Goal: Information Seeking & Learning: Learn about a topic

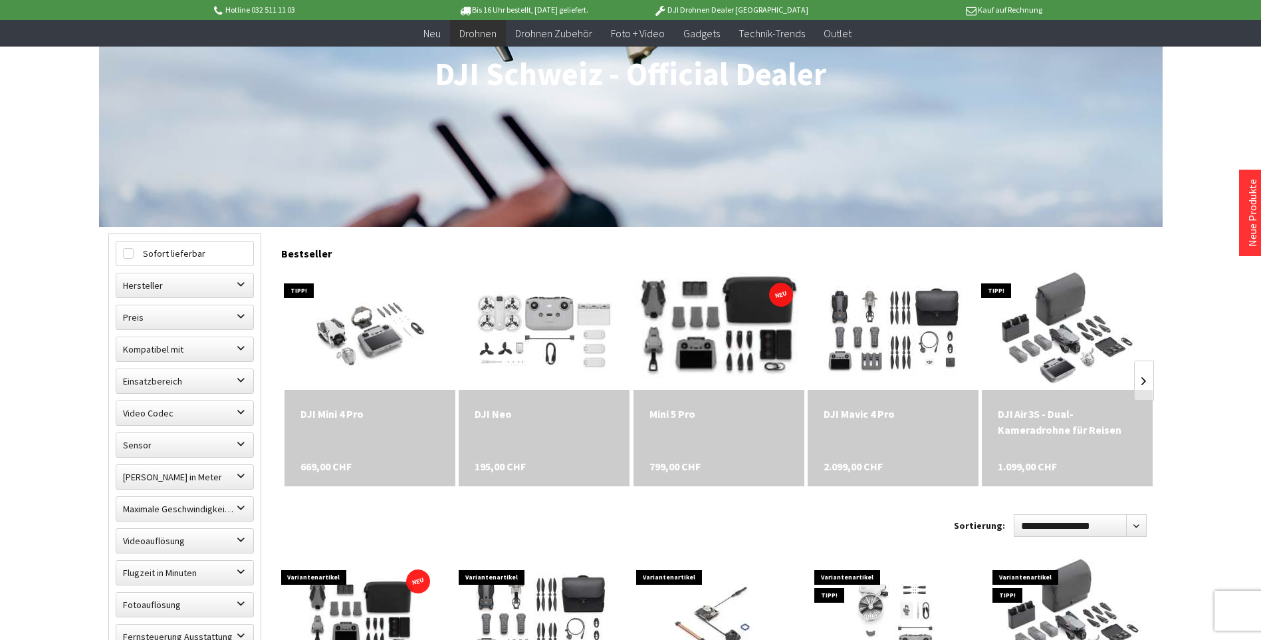
scroll to position [199, 0]
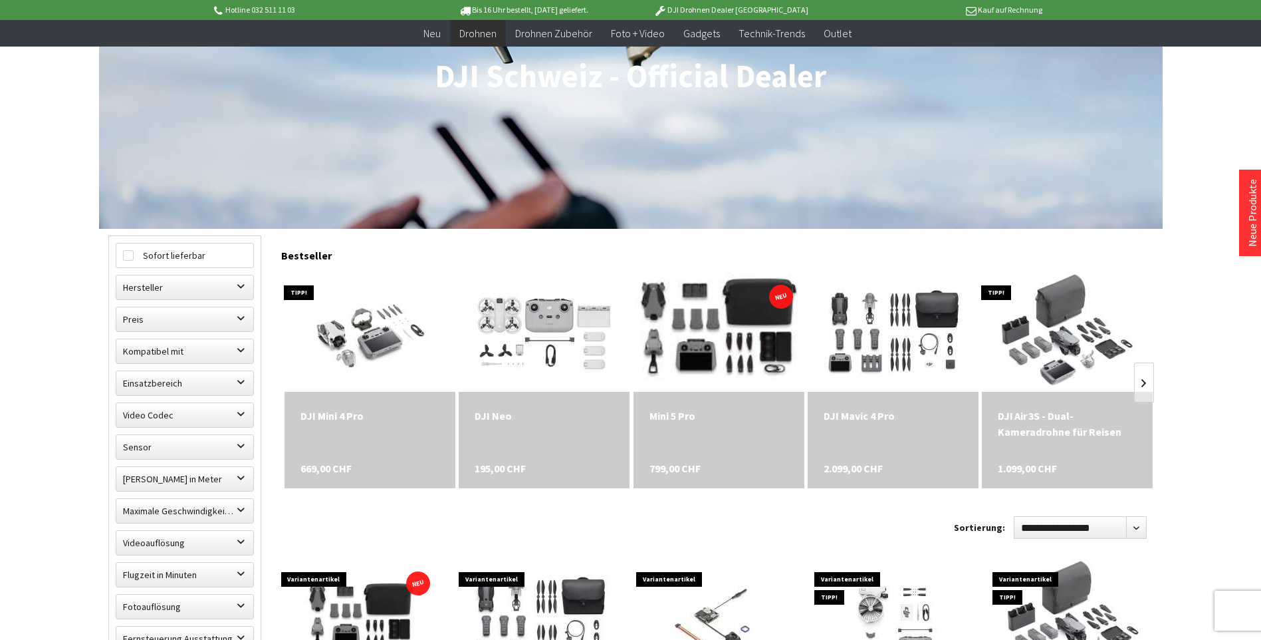
click at [739, 322] on img at bounding box center [718, 332] width 239 height 160
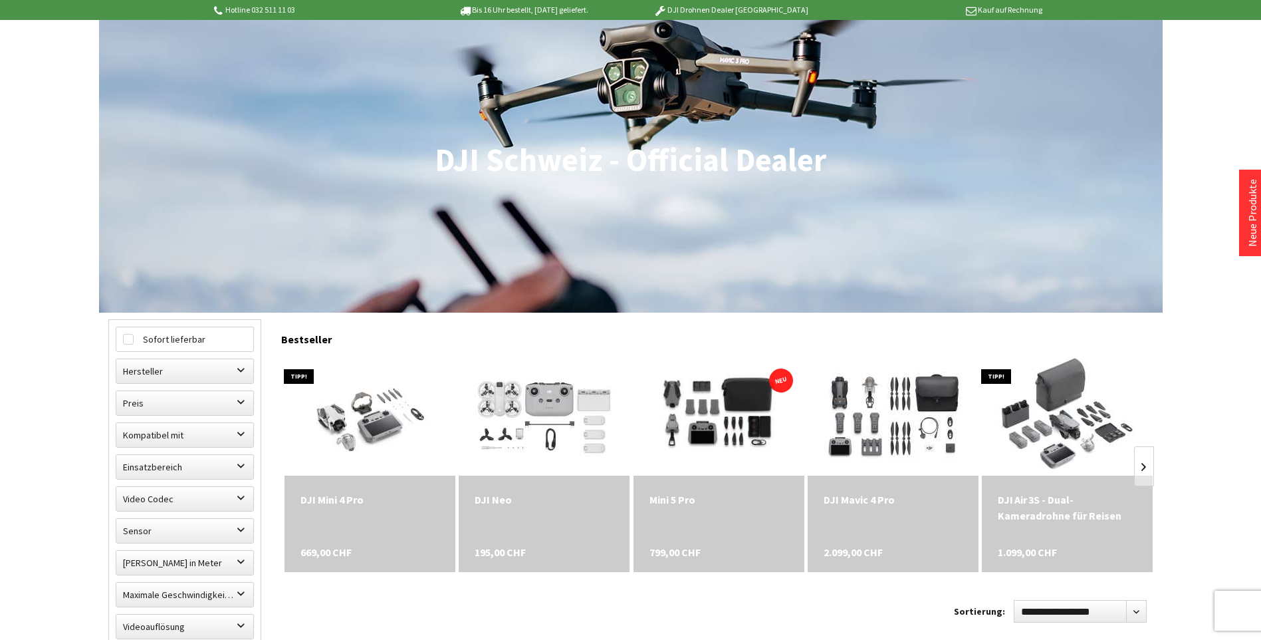
scroll to position [0, 0]
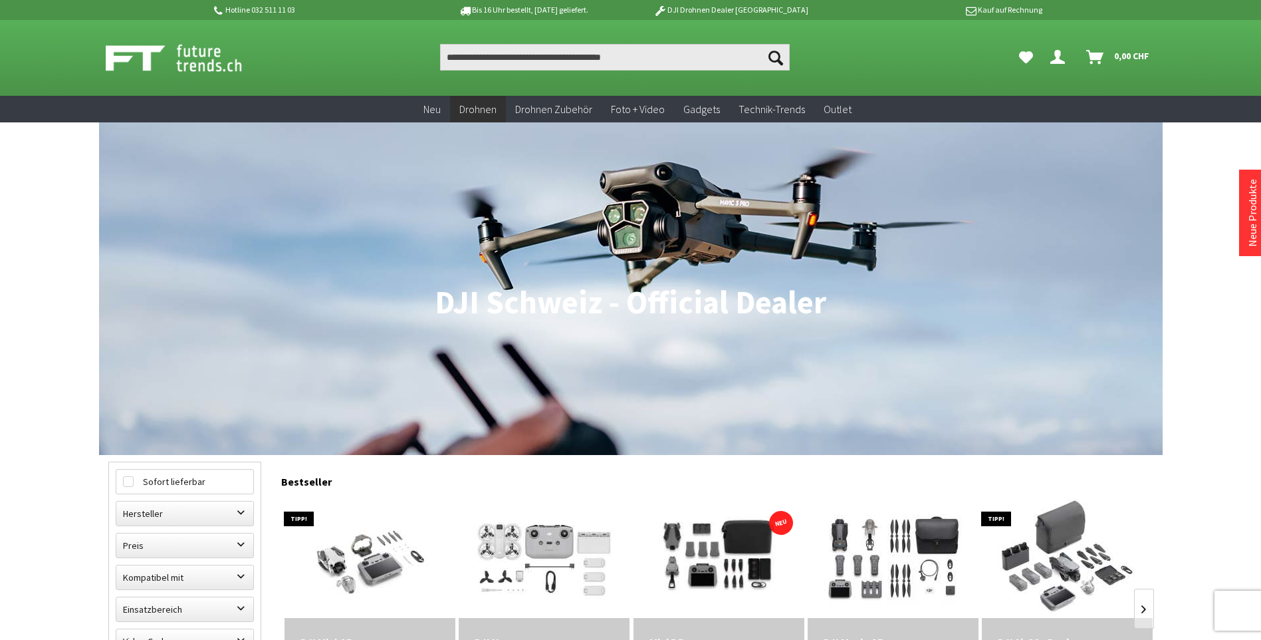
scroll to position [1, 0]
click at [199, 53] on img at bounding box center [189, 57] width 166 height 33
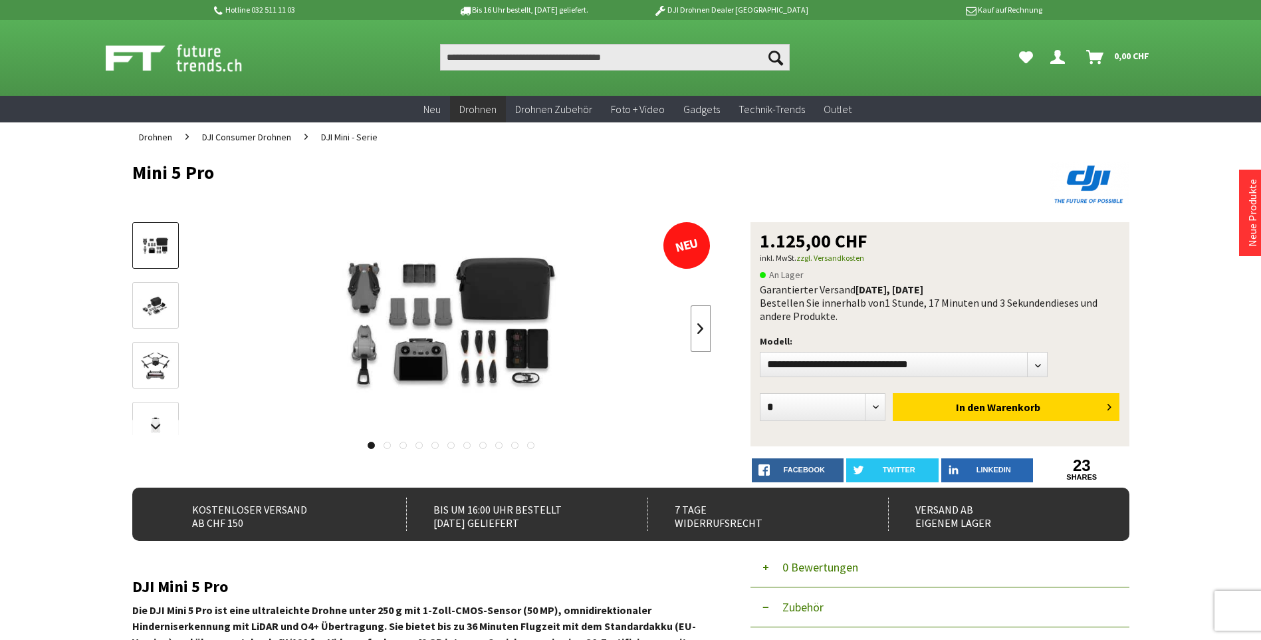
click at [699, 332] on link at bounding box center [701, 328] width 20 height 47
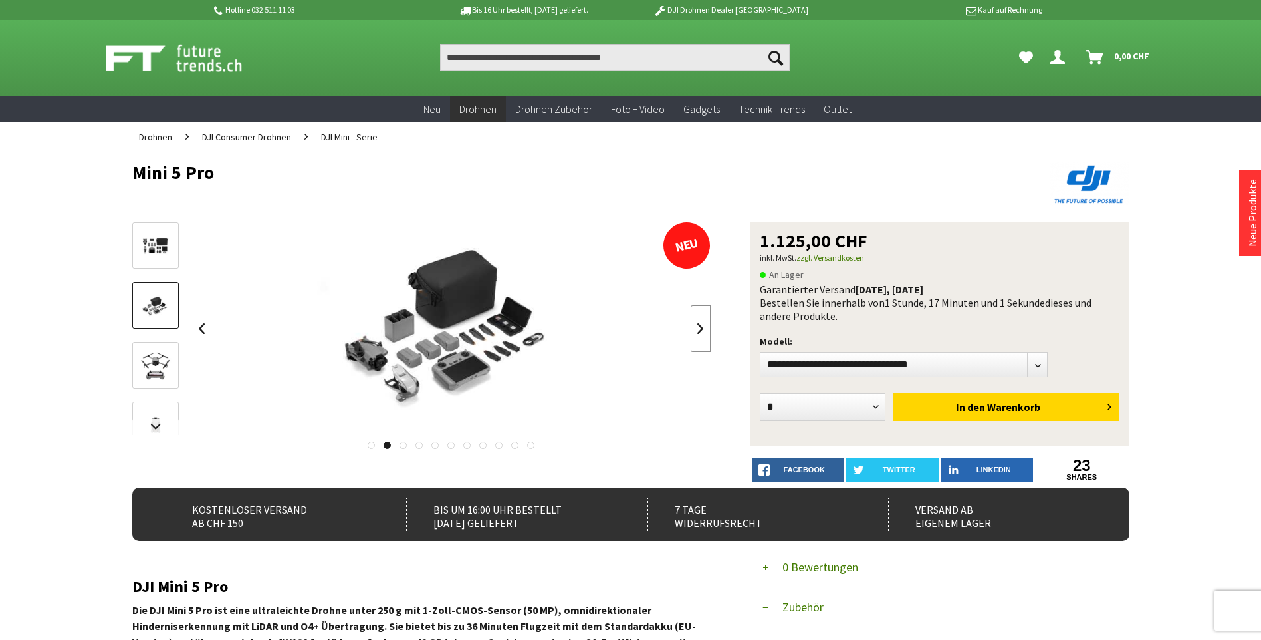
click at [699, 332] on link at bounding box center [701, 328] width 20 height 47
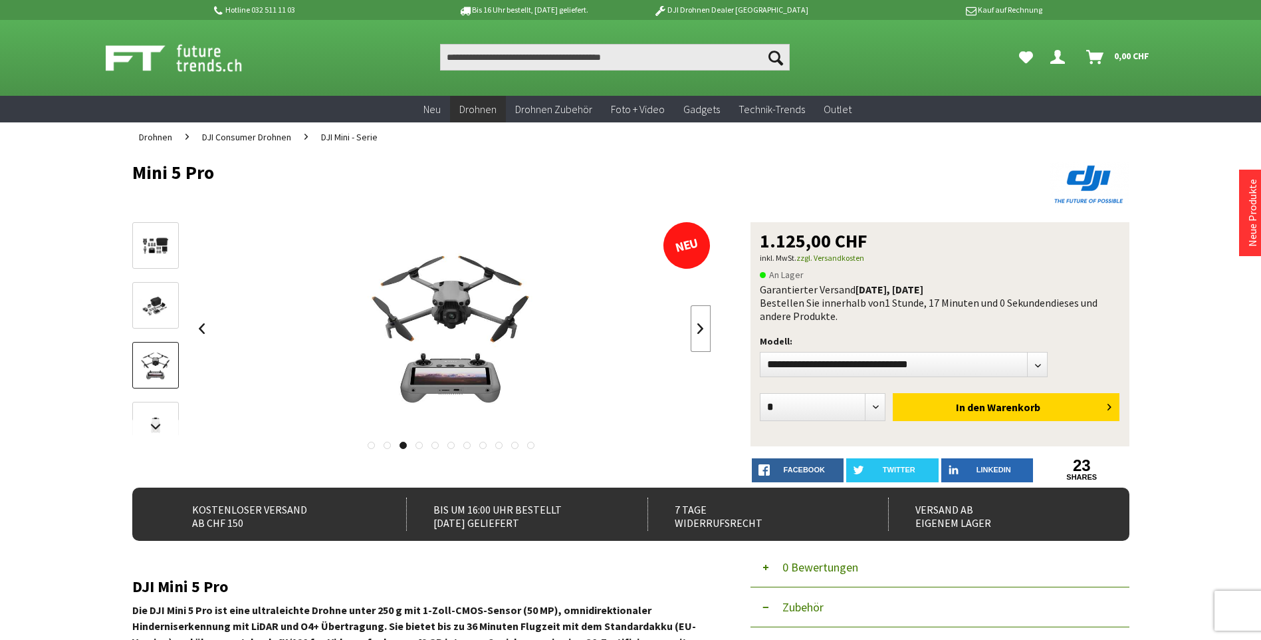
click at [699, 332] on link at bounding box center [701, 328] width 20 height 47
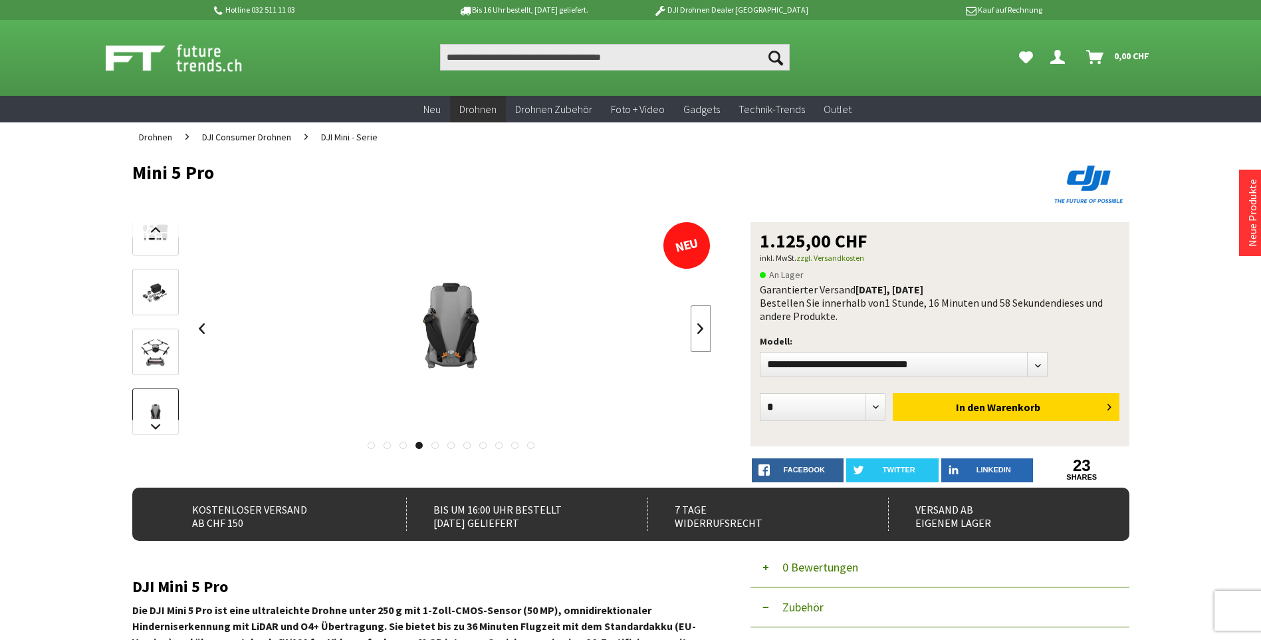
click at [699, 332] on link at bounding box center [701, 328] width 20 height 47
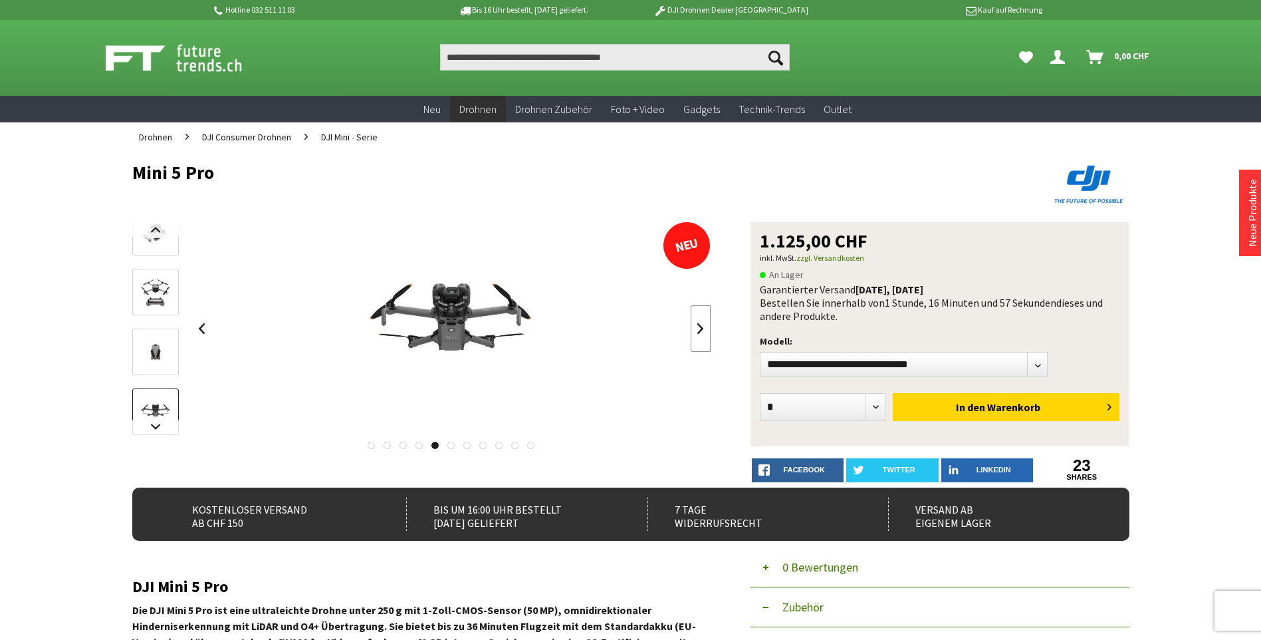
click at [699, 332] on link at bounding box center [701, 328] width 20 height 47
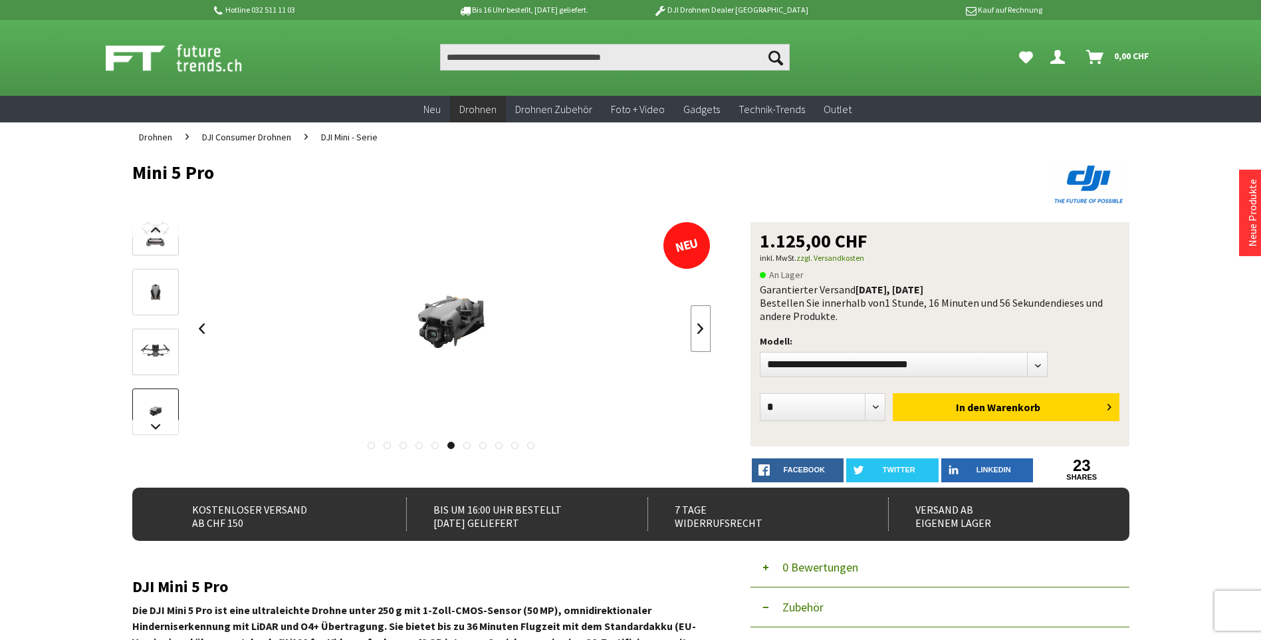
click at [699, 332] on link at bounding box center [701, 328] width 20 height 47
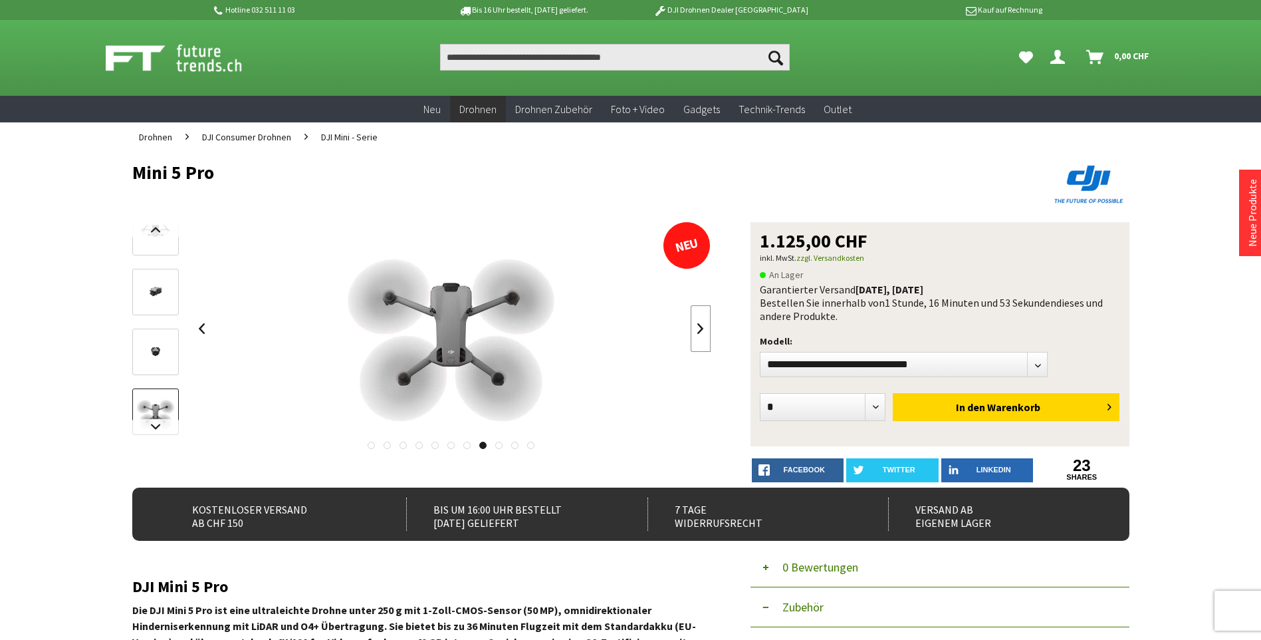
click at [699, 332] on link at bounding box center [701, 328] width 20 height 47
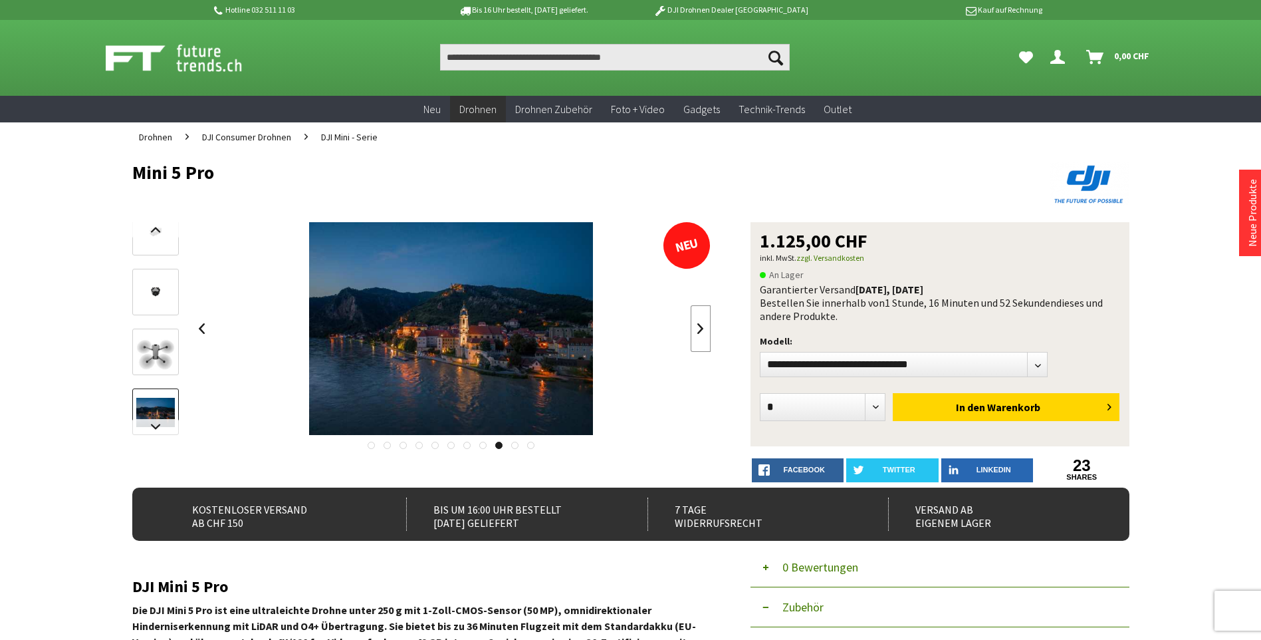
click at [699, 332] on link at bounding box center [701, 328] width 20 height 47
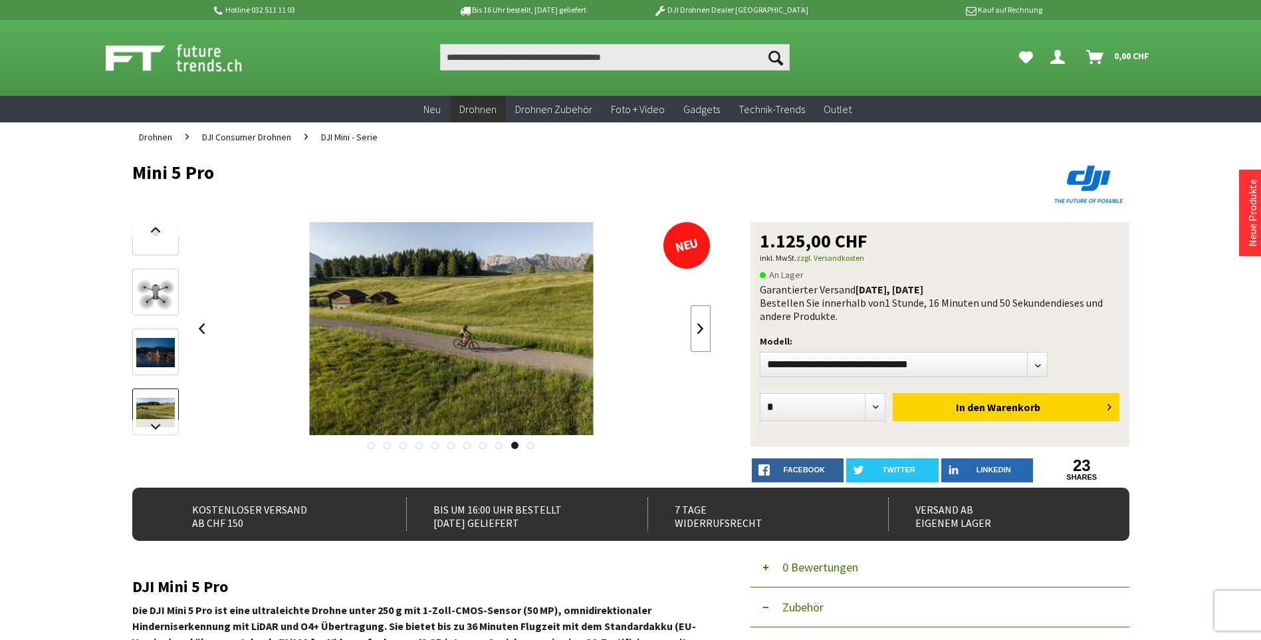
click at [699, 332] on link at bounding box center [701, 328] width 20 height 47
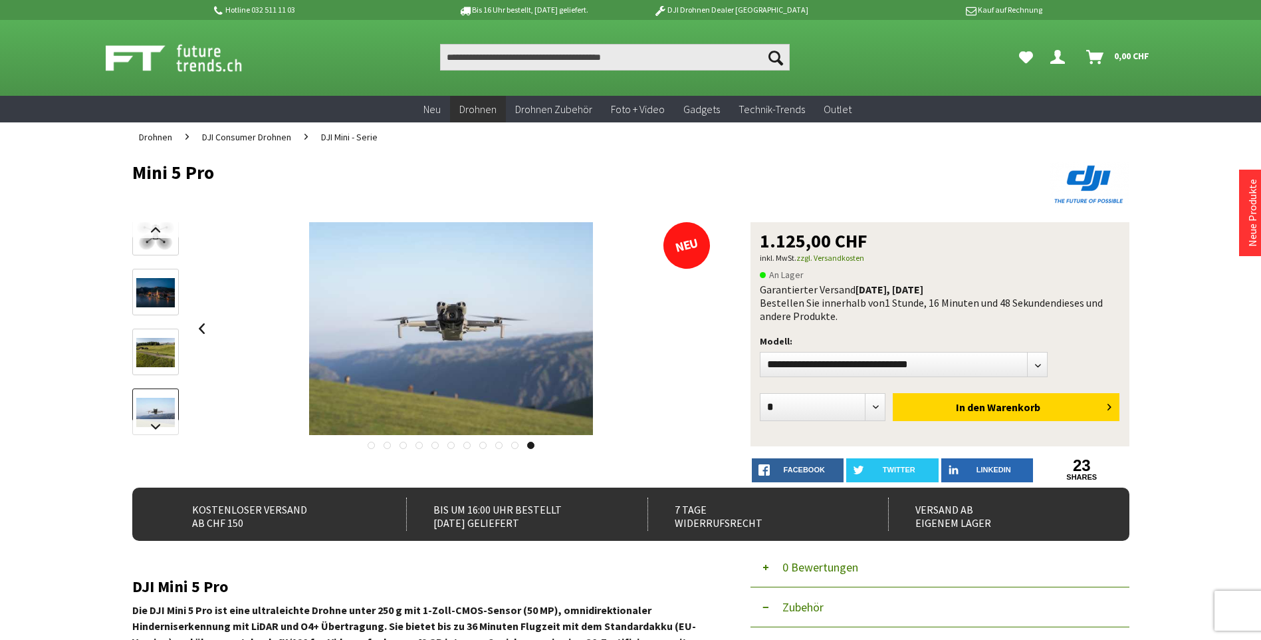
click at [699, 332] on div at bounding box center [451, 328] width 519 height 213
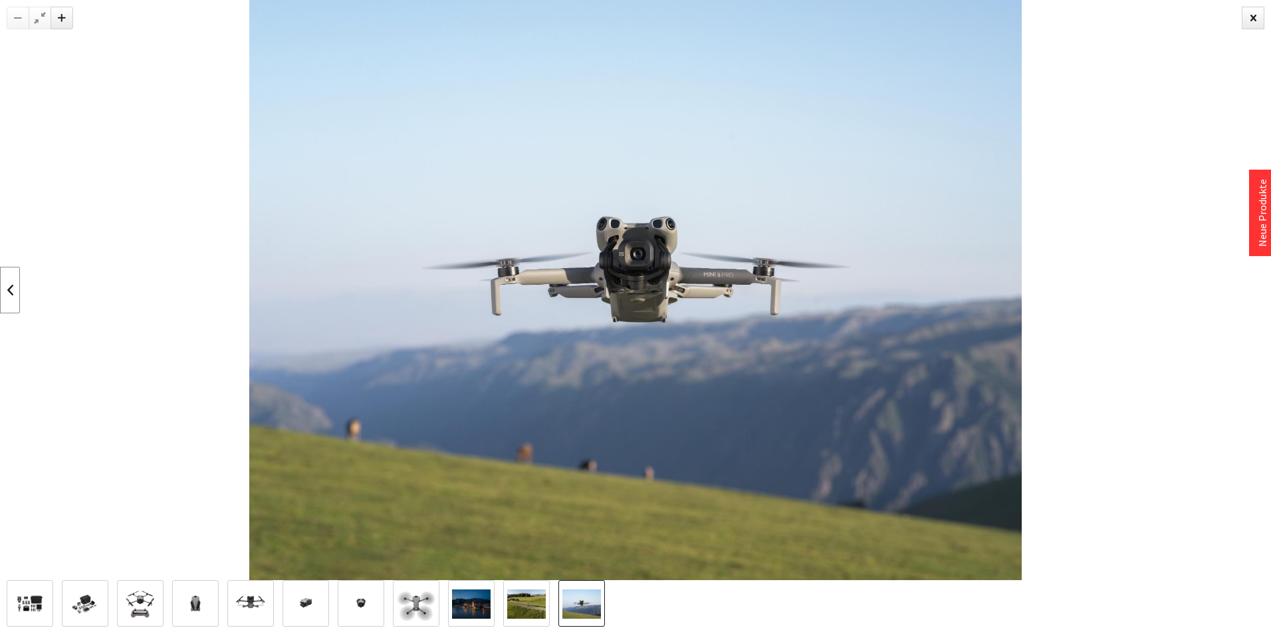
click at [5, 283] on link at bounding box center [10, 290] width 20 height 47
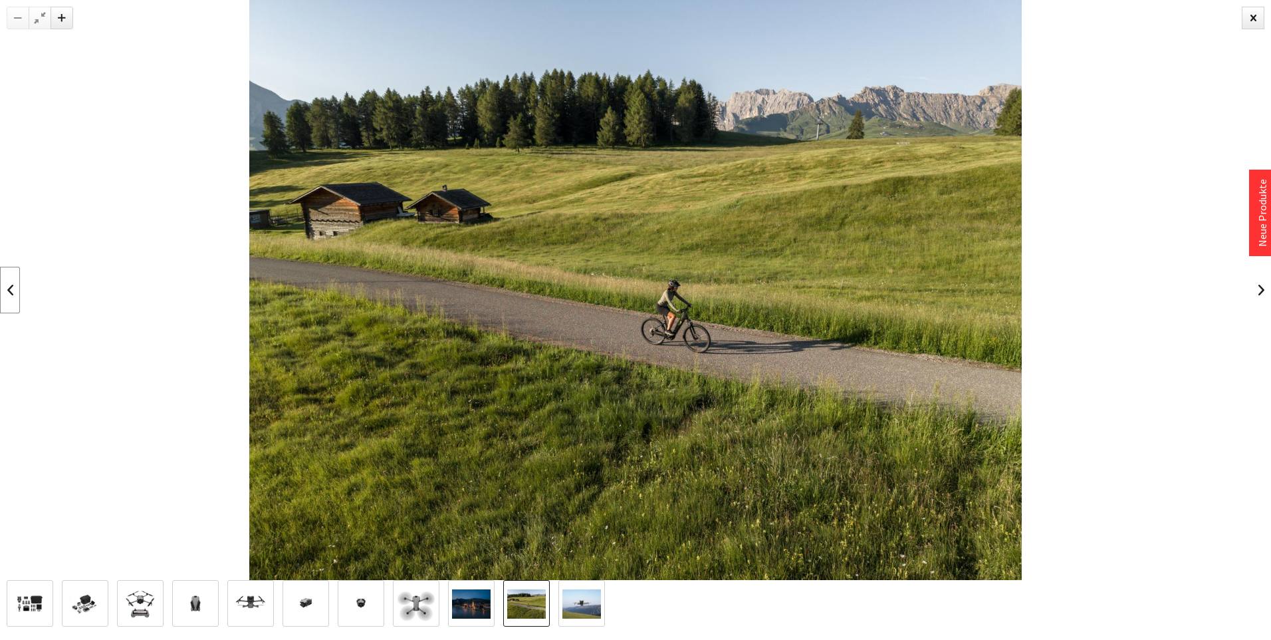
click at [5, 283] on link at bounding box center [10, 290] width 20 height 47
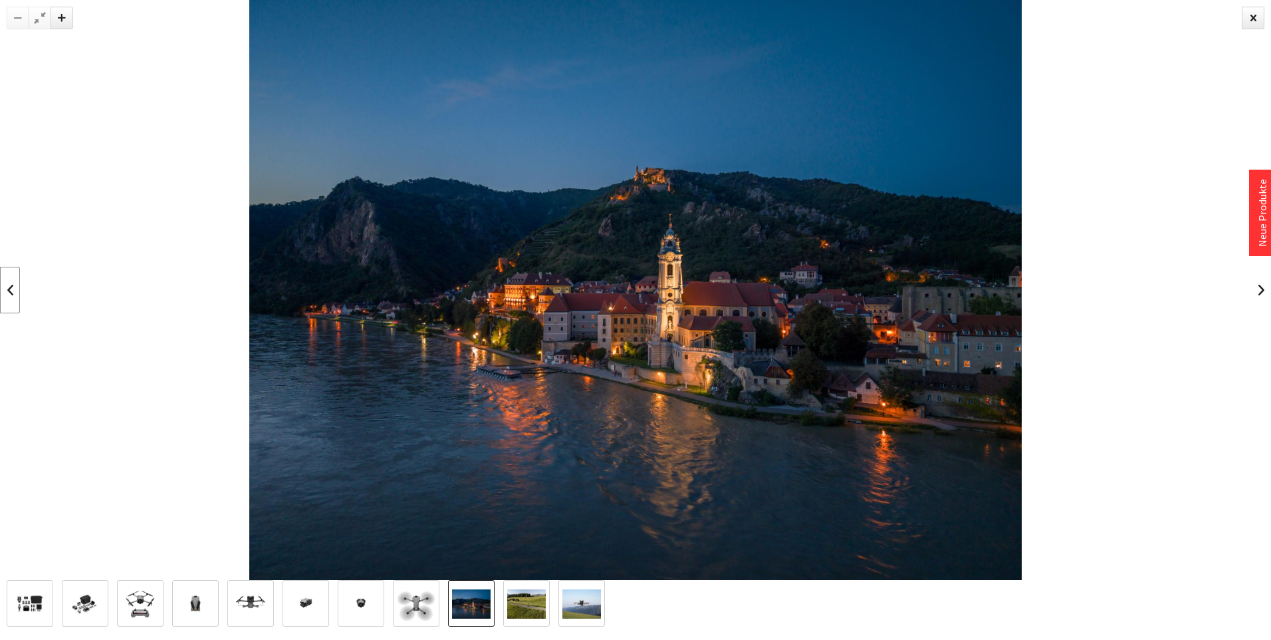
click at [5, 283] on link at bounding box center [10, 290] width 20 height 47
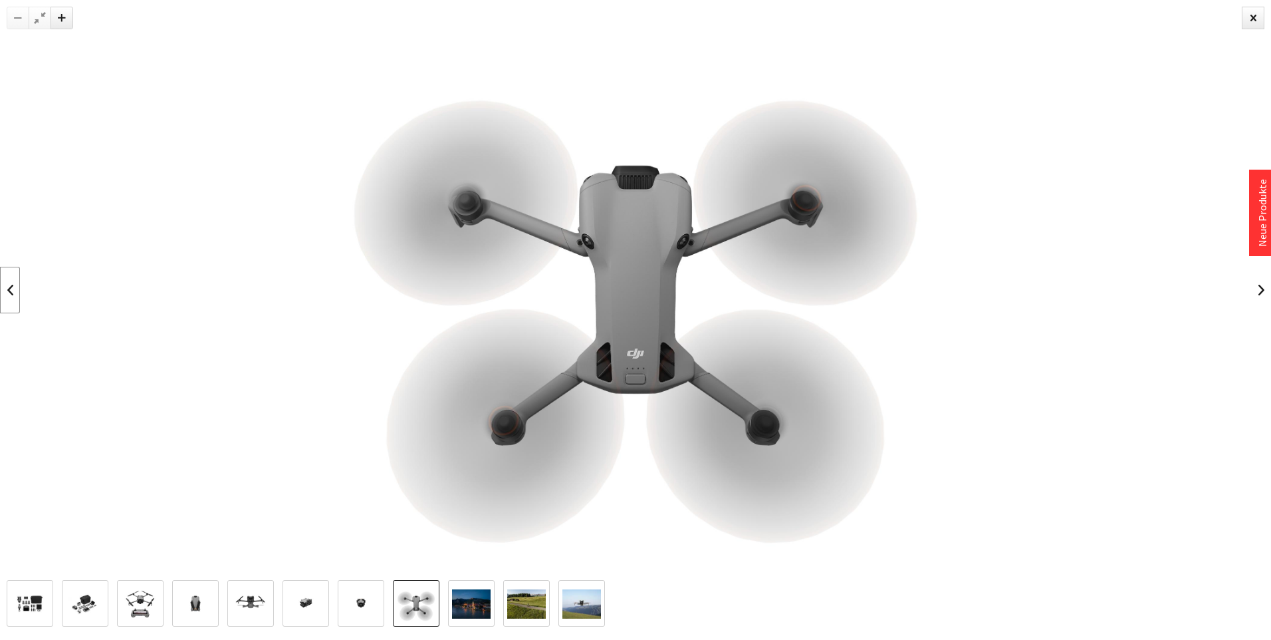
click at [5, 283] on link at bounding box center [10, 290] width 20 height 47
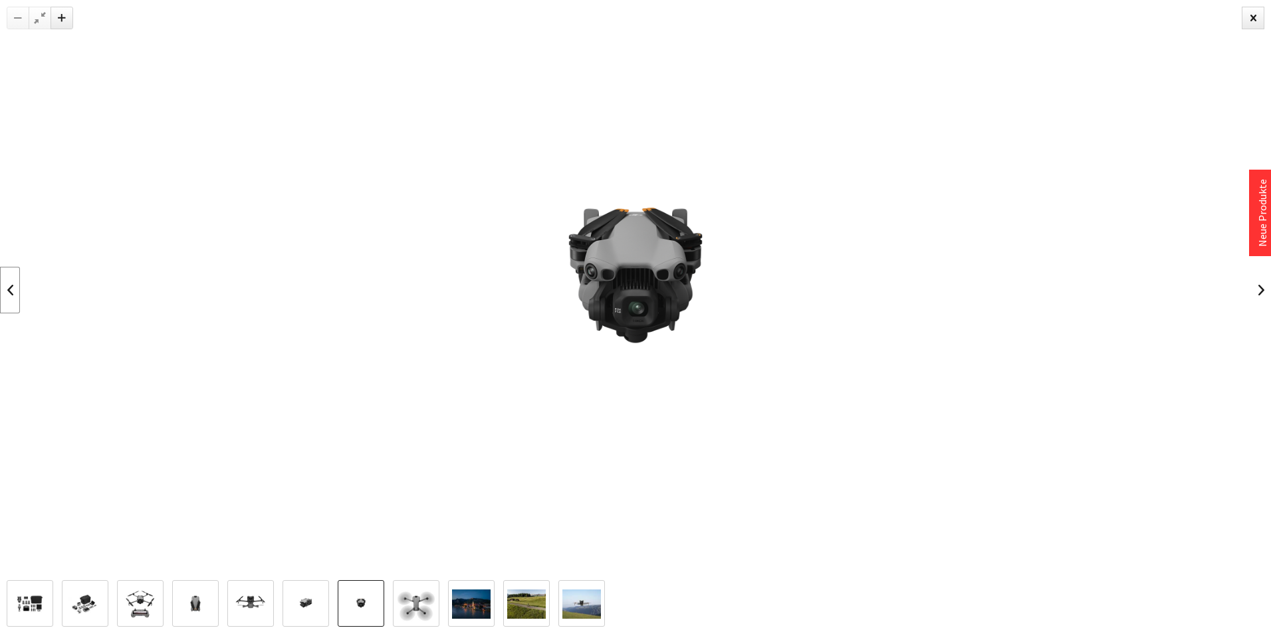
click at [5, 283] on link at bounding box center [10, 290] width 20 height 47
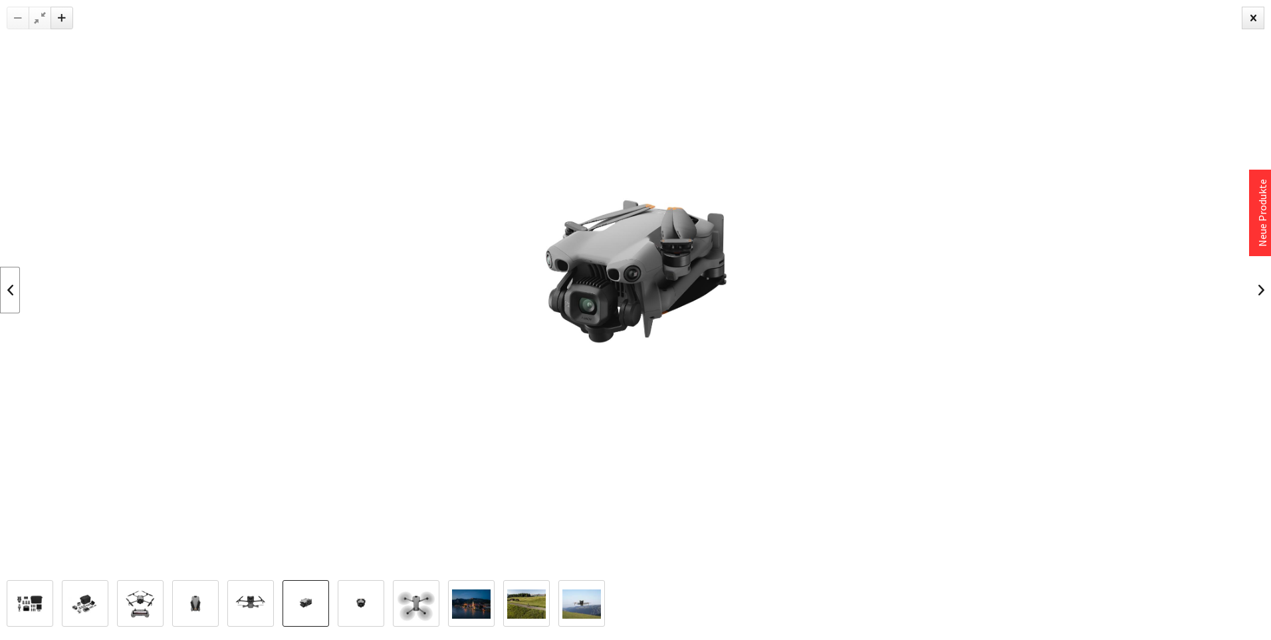
click at [5, 283] on link at bounding box center [10, 290] width 20 height 47
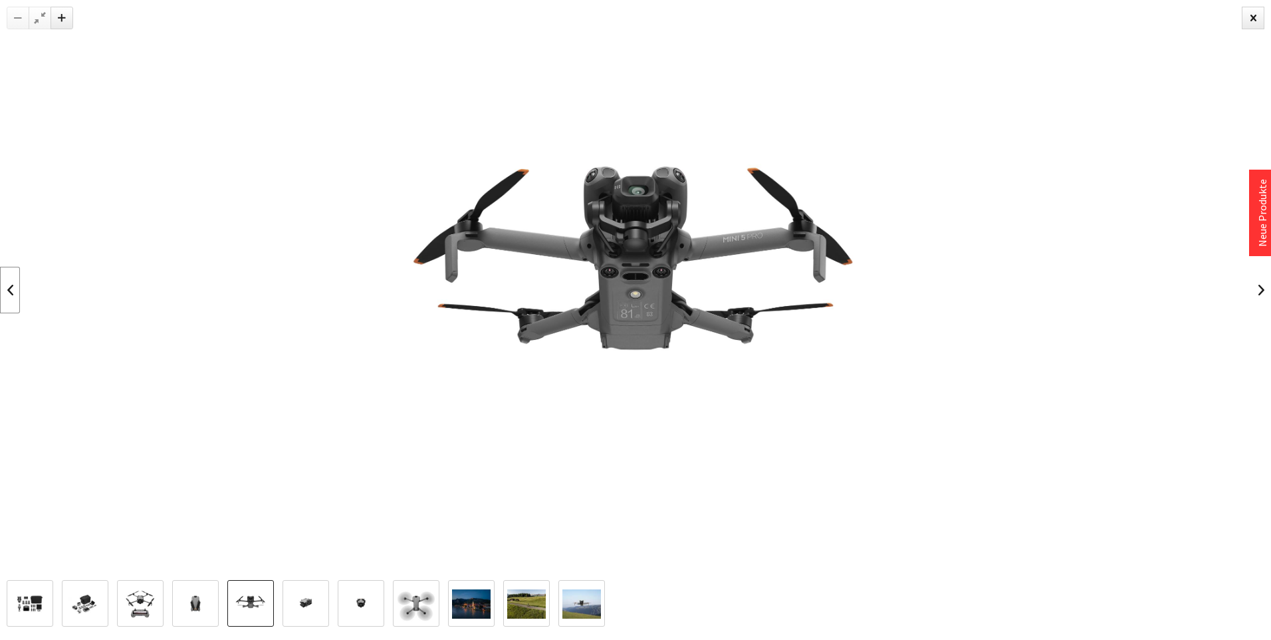
click at [5, 283] on link at bounding box center [10, 290] width 20 height 47
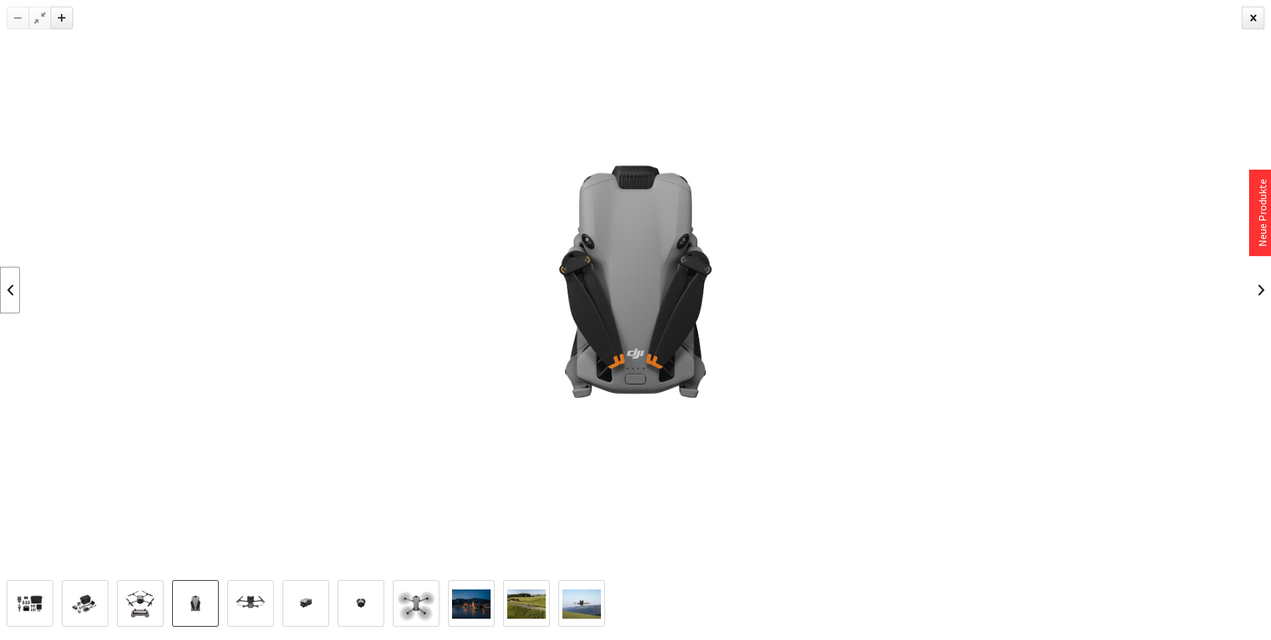
click at [5, 283] on link at bounding box center [10, 290] width 20 height 47
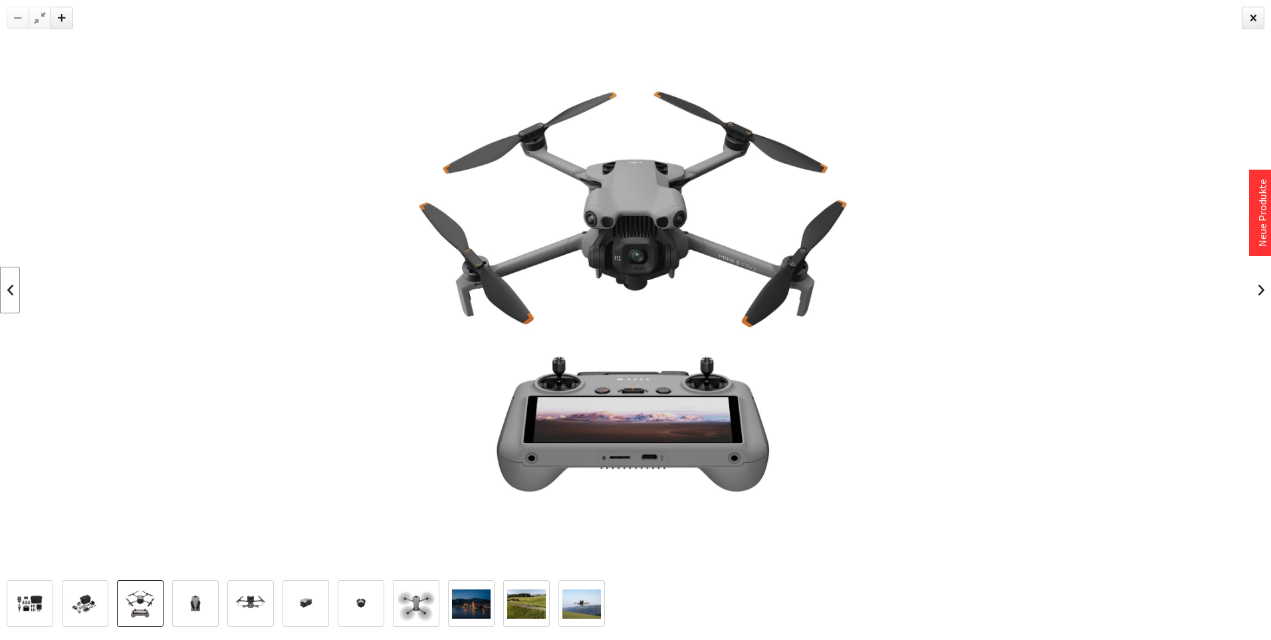
click at [5, 283] on link at bounding box center [10, 290] width 20 height 47
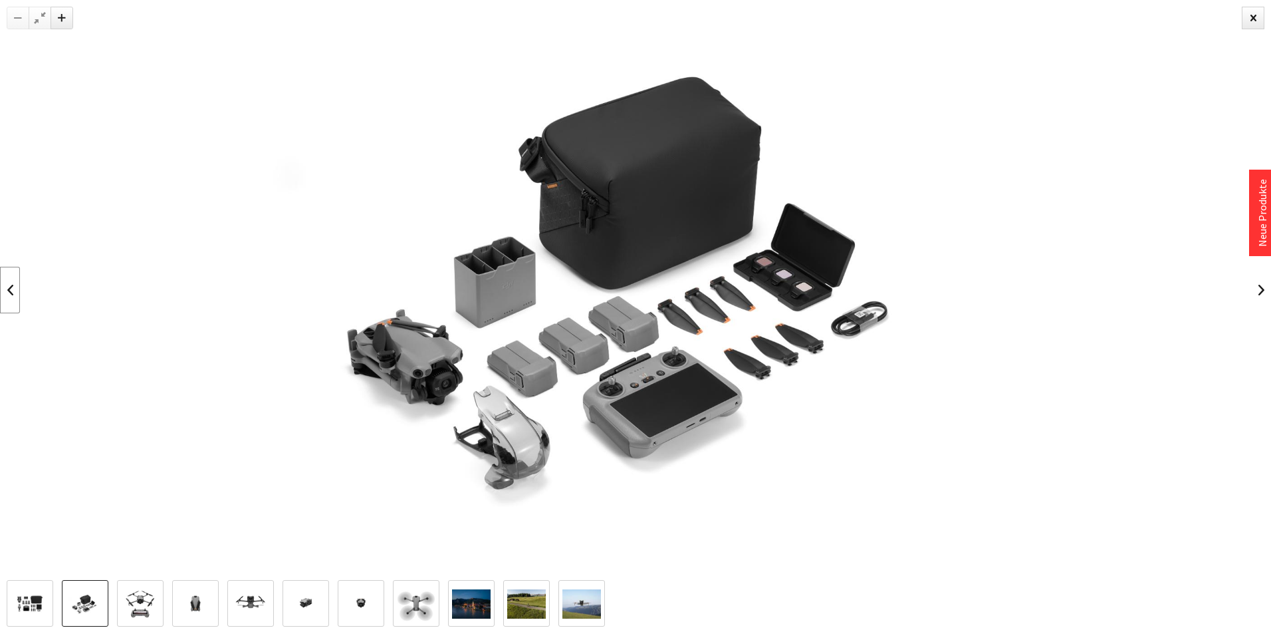
click at [5, 283] on link at bounding box center [10, 290] width 20 height 47
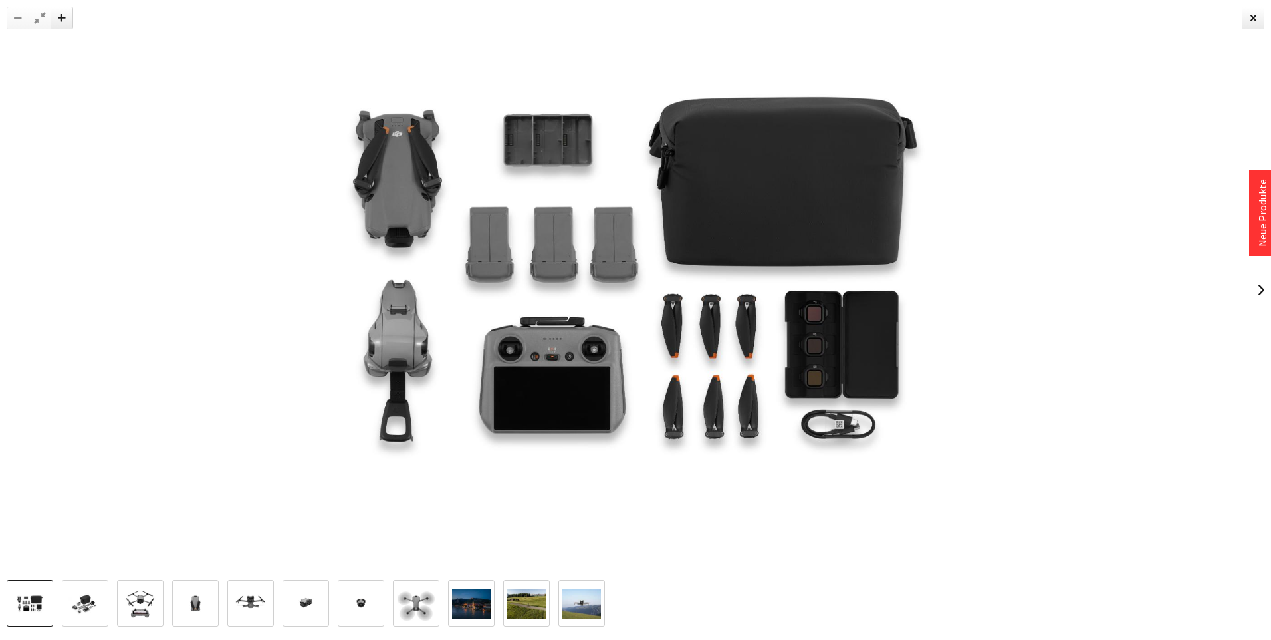
click at [5, 283] on div at bounding box center [635, 290] width 1271 height 580
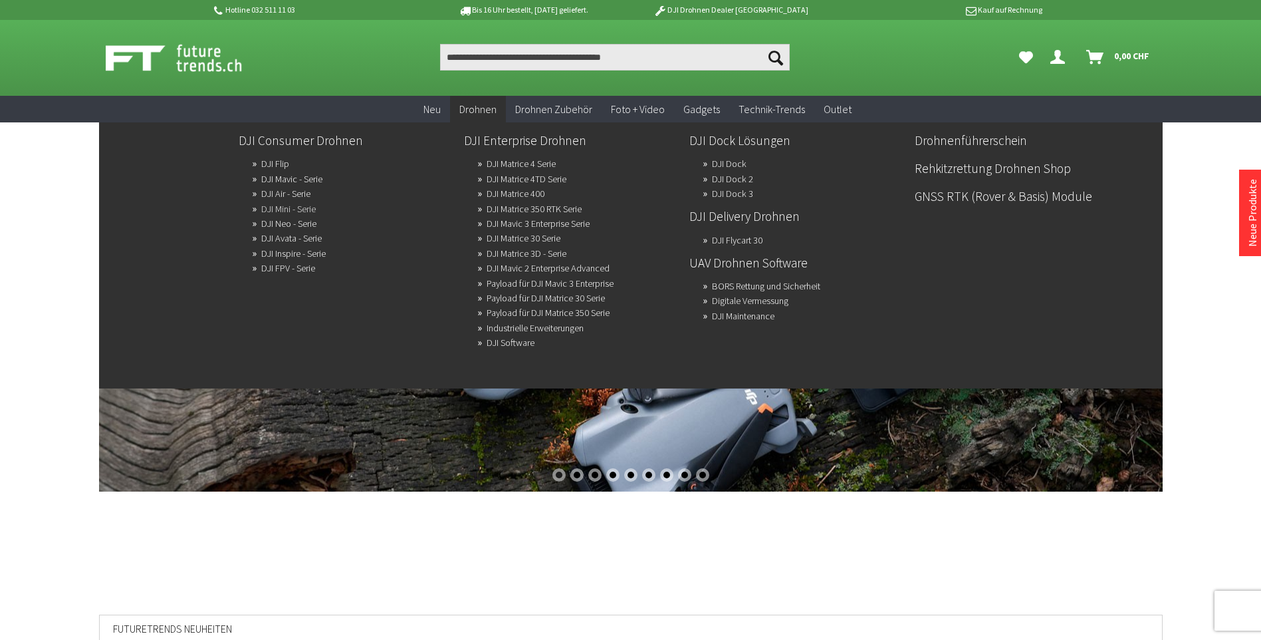
click at [278, 206] on link "DJI Mini - Serie" at bounding box center [288, 208] width 55 height 19
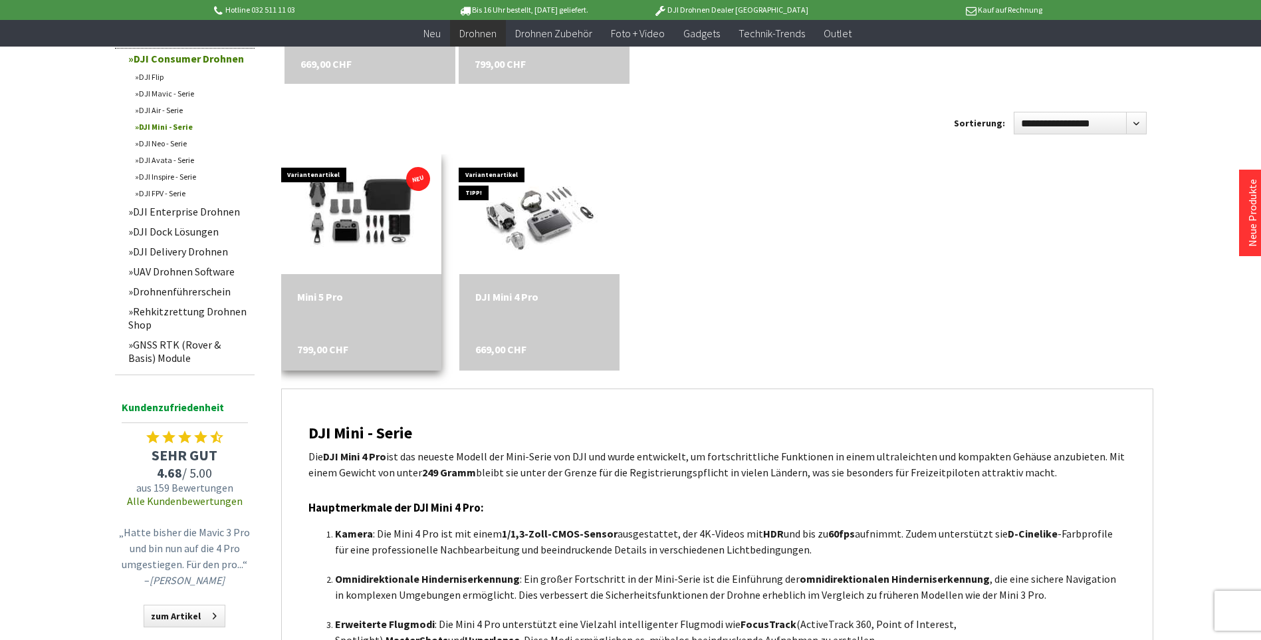
scroll to position [598, 0]
